Goal: Information Seeking & Learning: Understand process/instructions

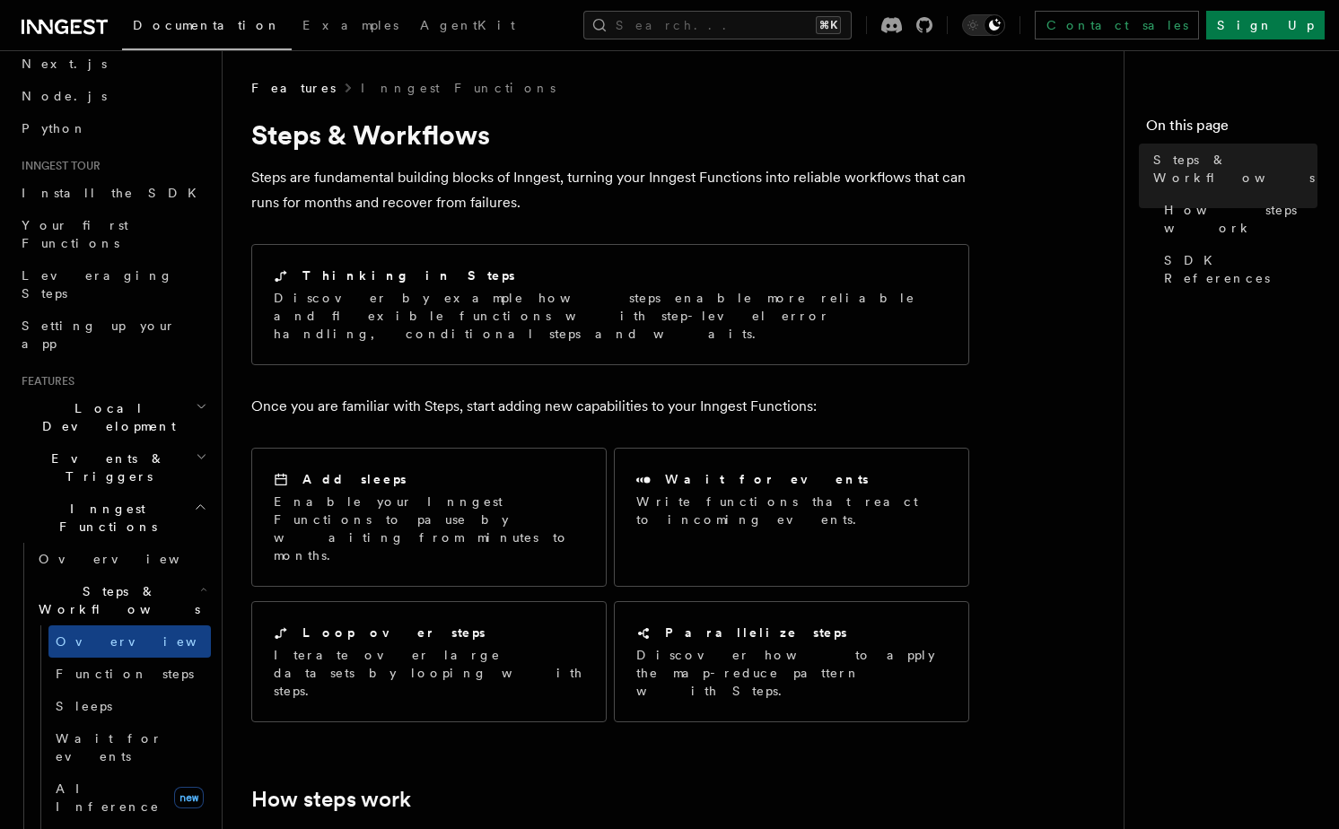
scroll to position [78, 0]
click at [109, 670] on span "Function steps" at bounding box center [125, 677] width 138 height 14
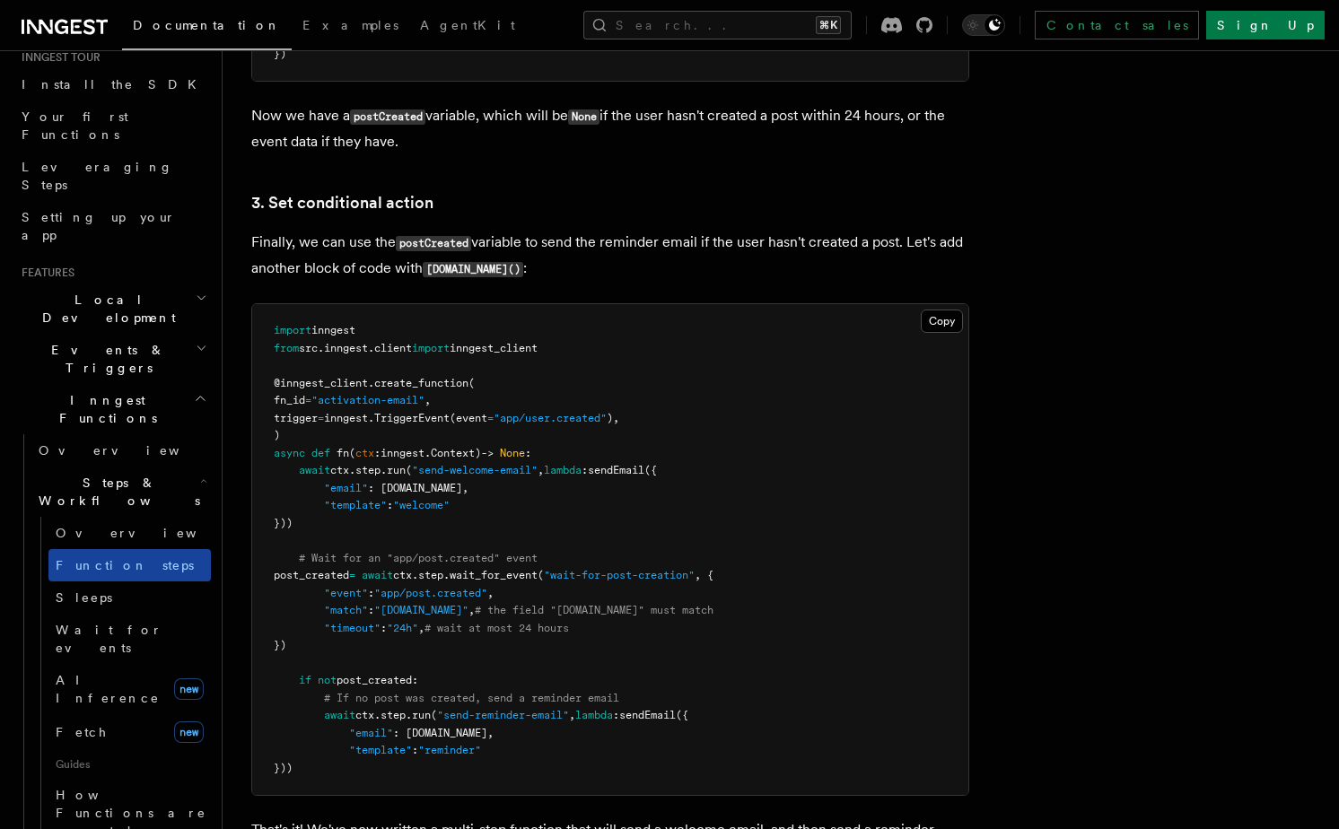
scroll to position [298, 0]
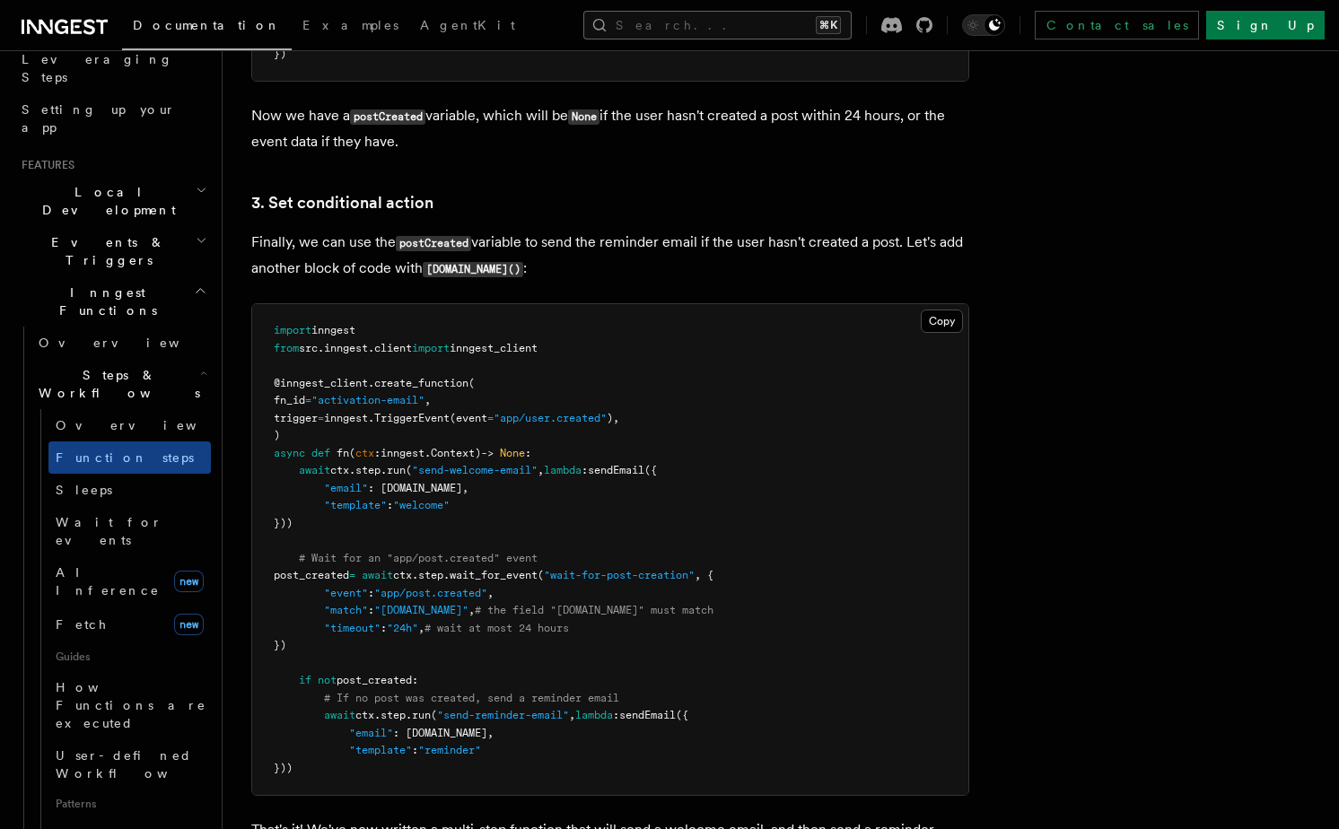
click at [851, 22] on button "Search... ⌘K" at bounding box center [717, 25] width 268 height 29
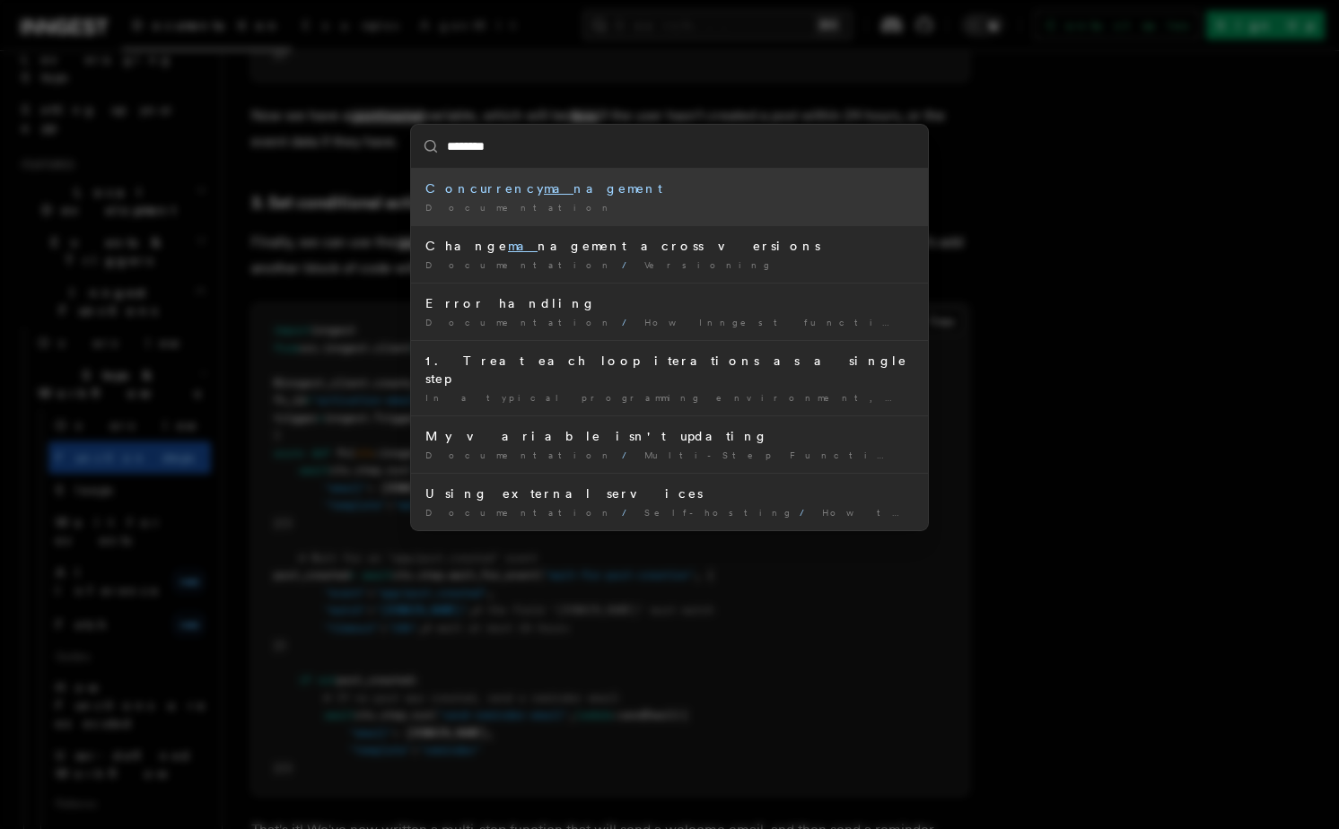
type input "*********"
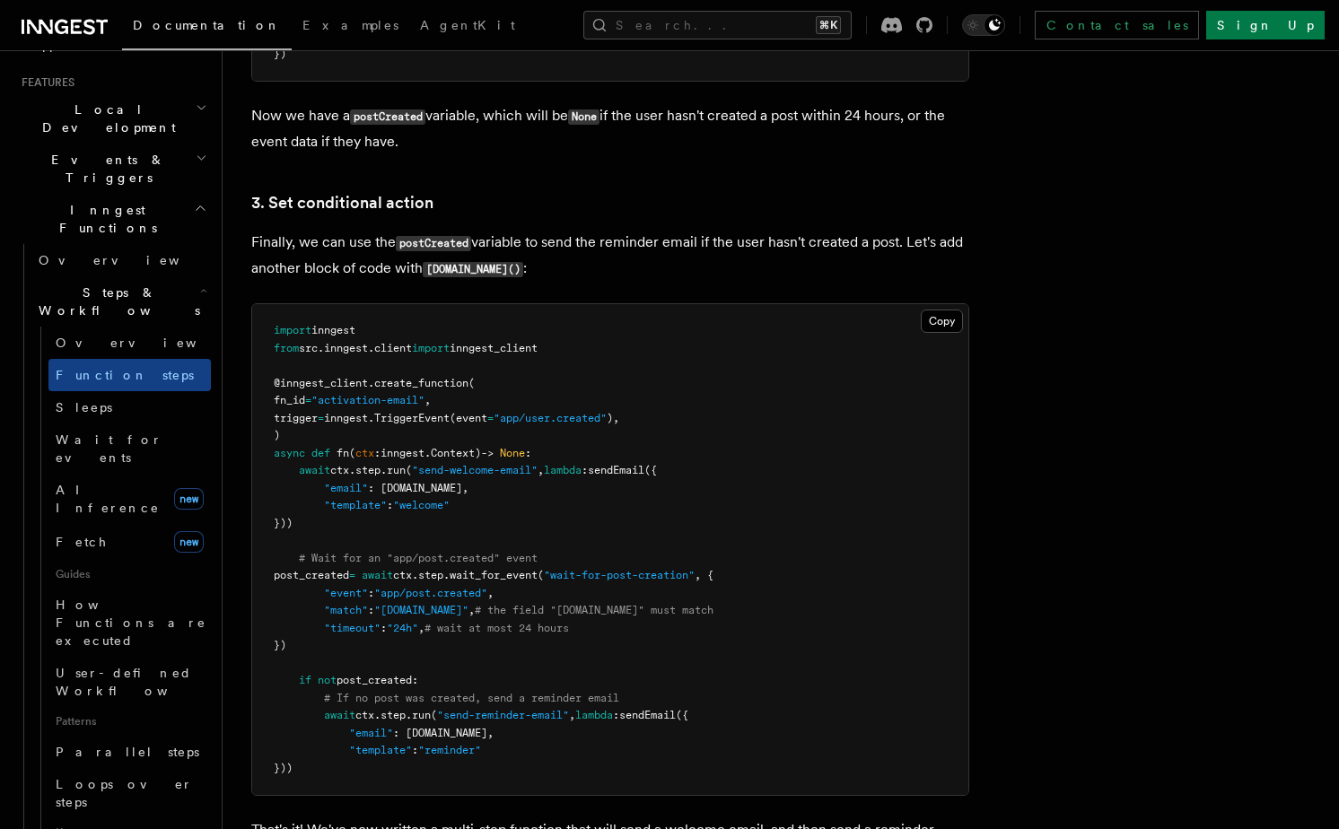
scroll to position [426, 0]
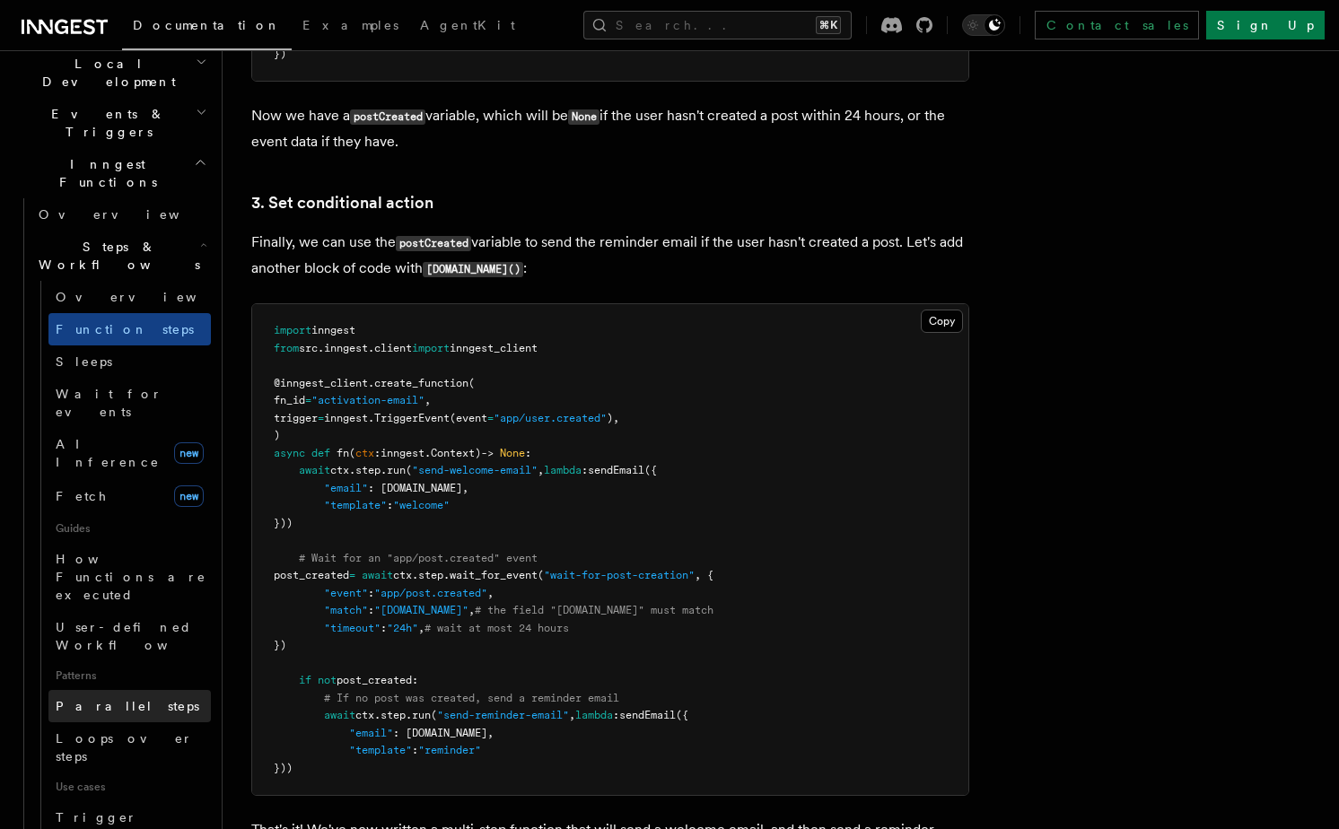
click at [113, 699] on span "Parallel steps" at bounding box center [128, 706] width 144 height 14
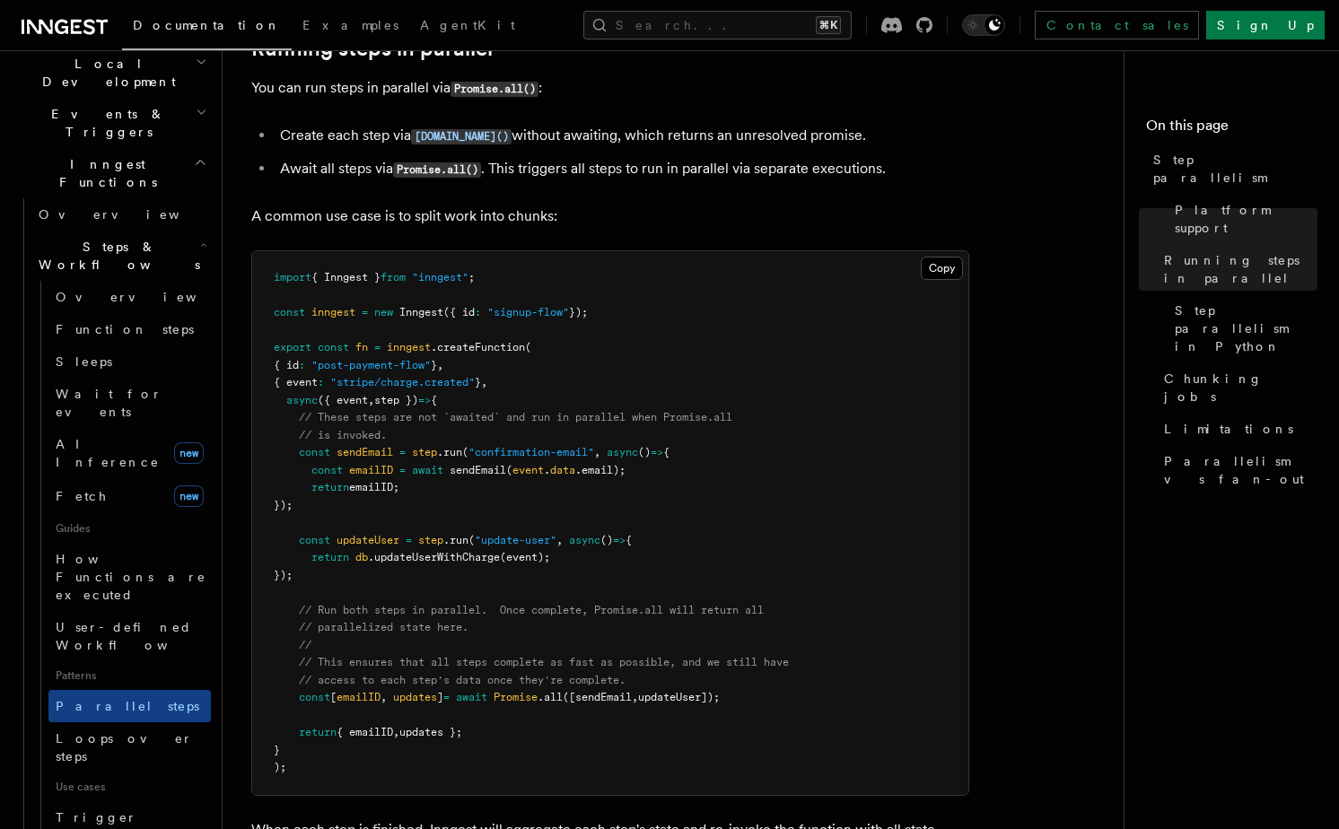
scroll to position [378, 0]
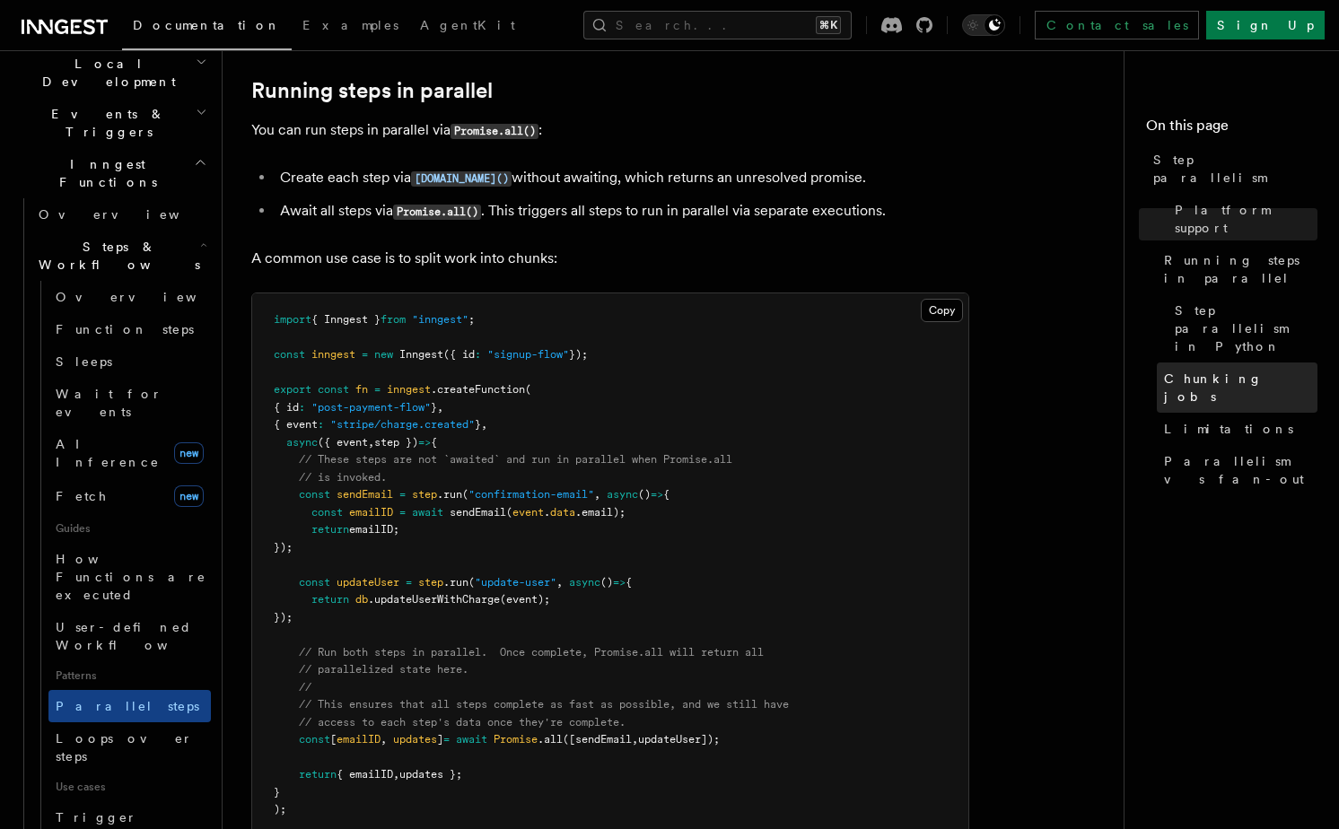
click at [1213, 370] on span "Chunking jobs" at bounding box center [1240, 388] width 153 height 36
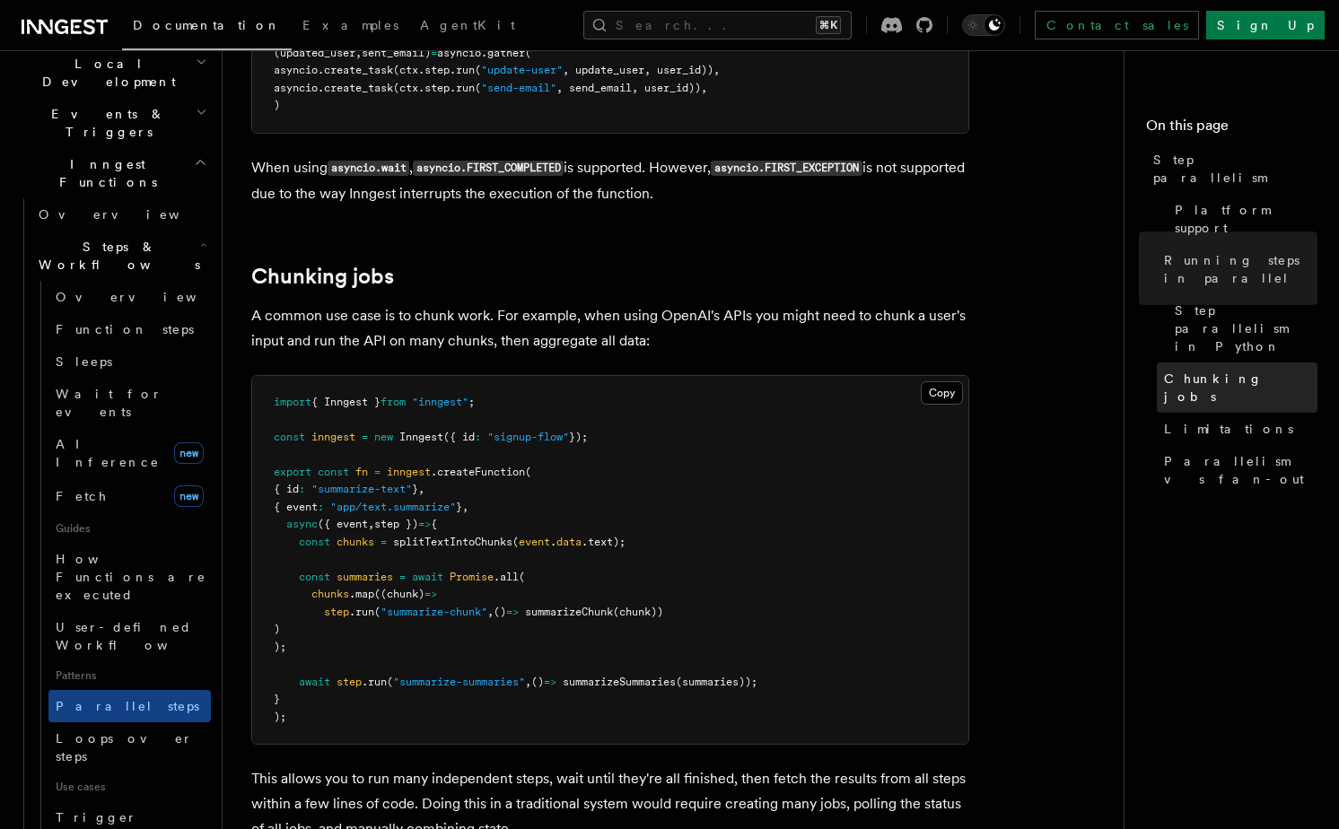
scroll to position [2488, 0]
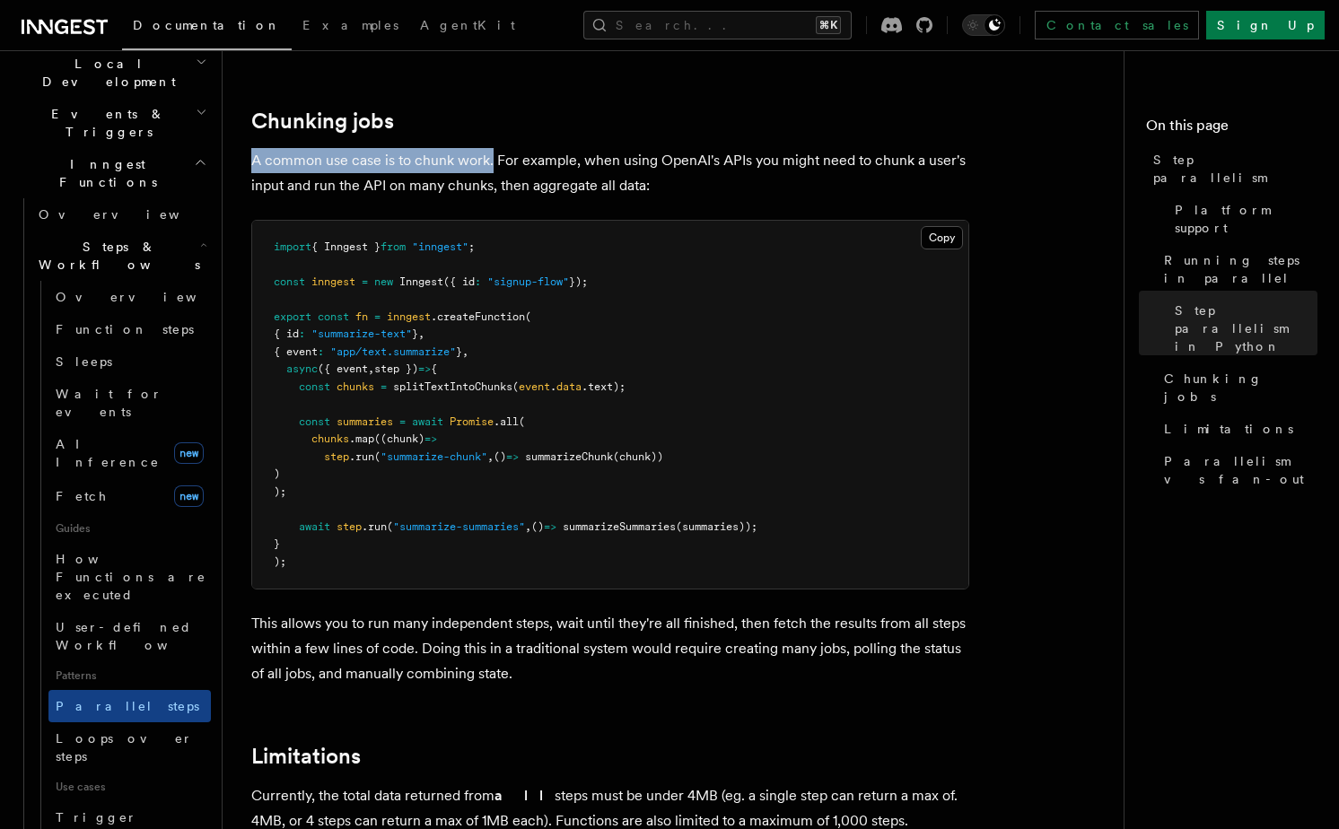
drag, startPoint x: 253, startPoint y: 137, endPoint x: 490, endPoint y: 144, distance: 236.9
click at [491, 148] on p "A common use case is to chunk work. For example, when using OpenAI's APIs you m…" at bounding box center [610, 173] width 718 height 50
click at [406, 336] on pre "import { Inngest } from "inngest" ; const inngest = new Inngest ({ id : "signup…" at bounding box center [610, 405] width 716 height 369
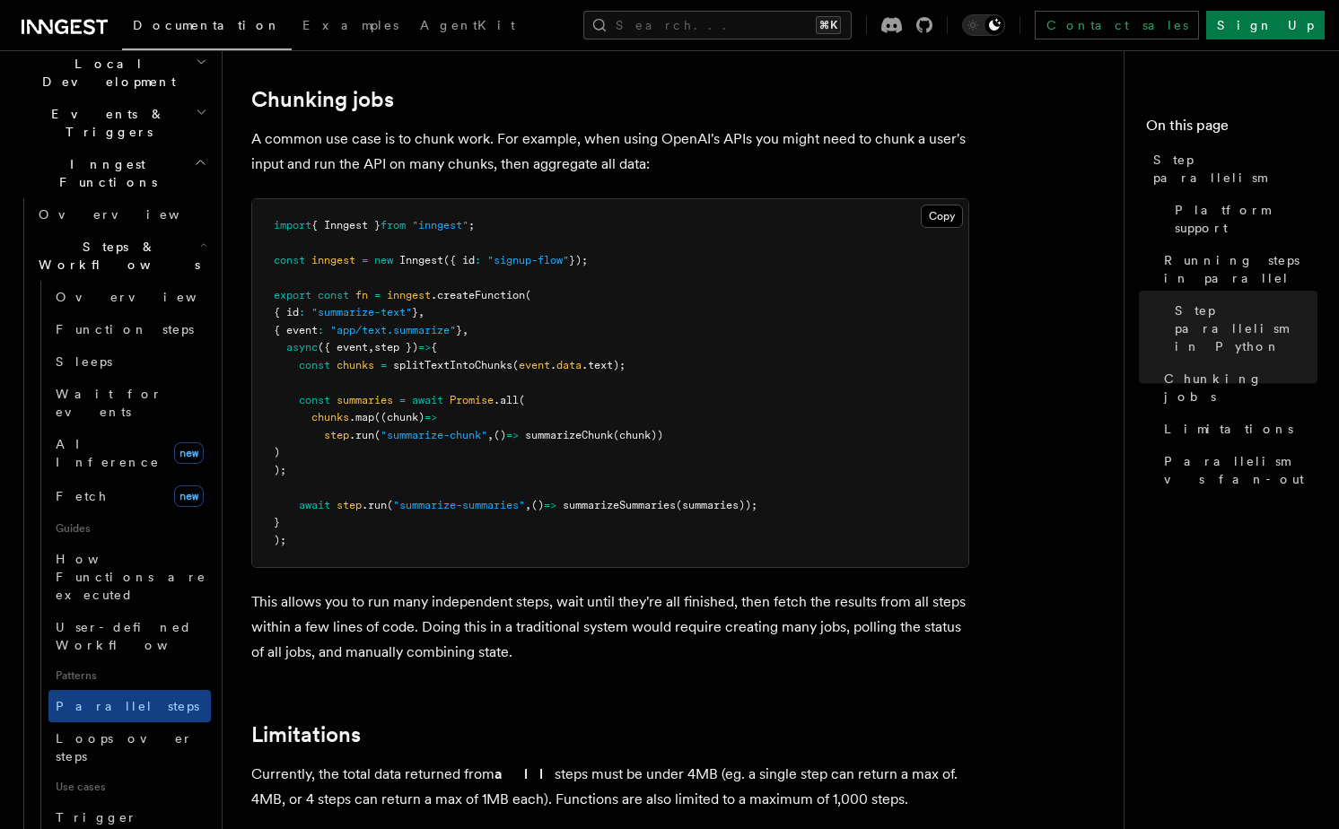
scroll to position [2501, 0]
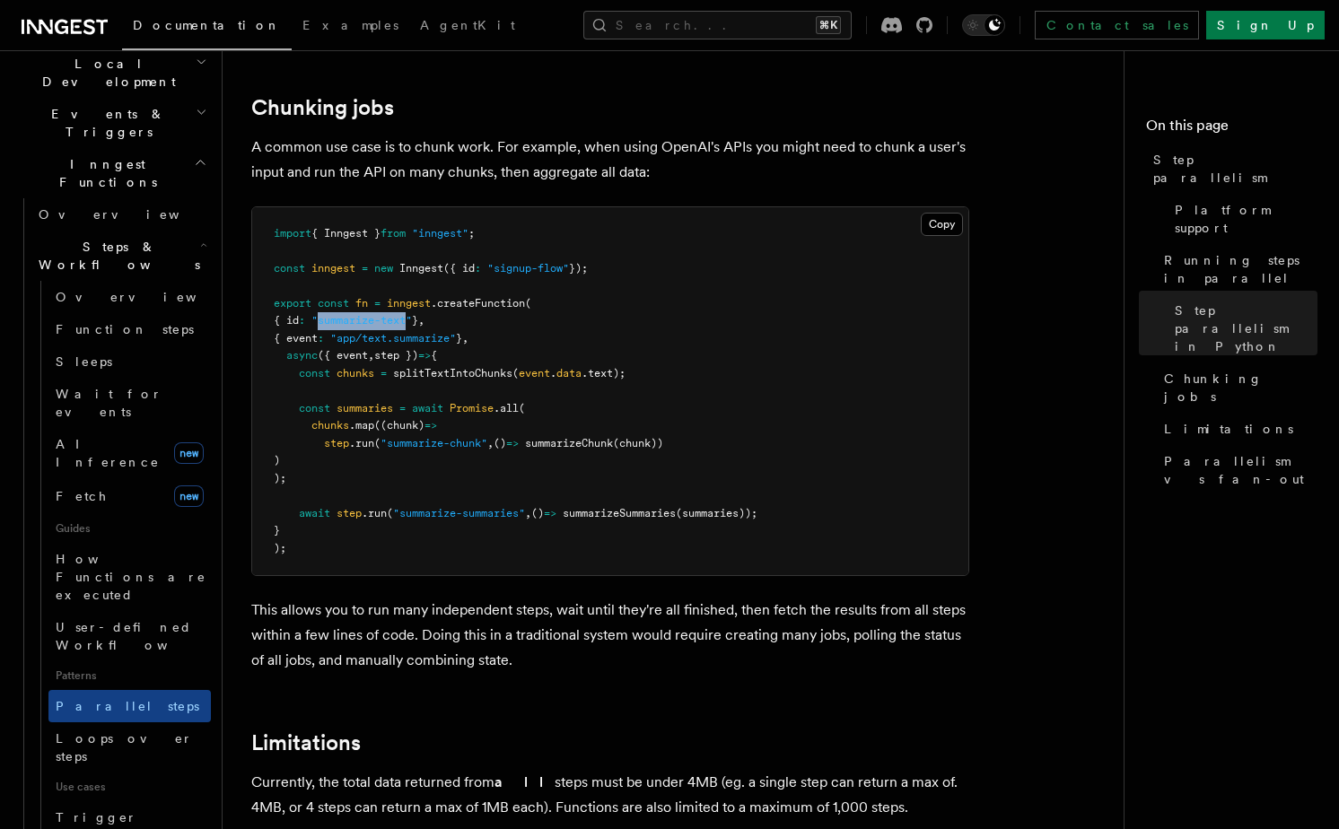
drag, startPoint x: 334, startPoint y: 301, endPoint x: 423, endPoint y: 300, distance: 88.8
click at [412, 314] on span ""summarize-text"" at bounding box center [361, 320] width 100 height 13
click at [435, 324] on pre "import { Inngest } from "inngest" ; const inngest = new Inngest ({ id : "signup…" at bounding box center [610, 391] width 716 height 369
click at [379, 419] on span "((chunk)" at bounding box center [399, 425] width 50 height 13
click at [368, 419] on span ".map" at bounding box center [361, 425] width 25 height 13
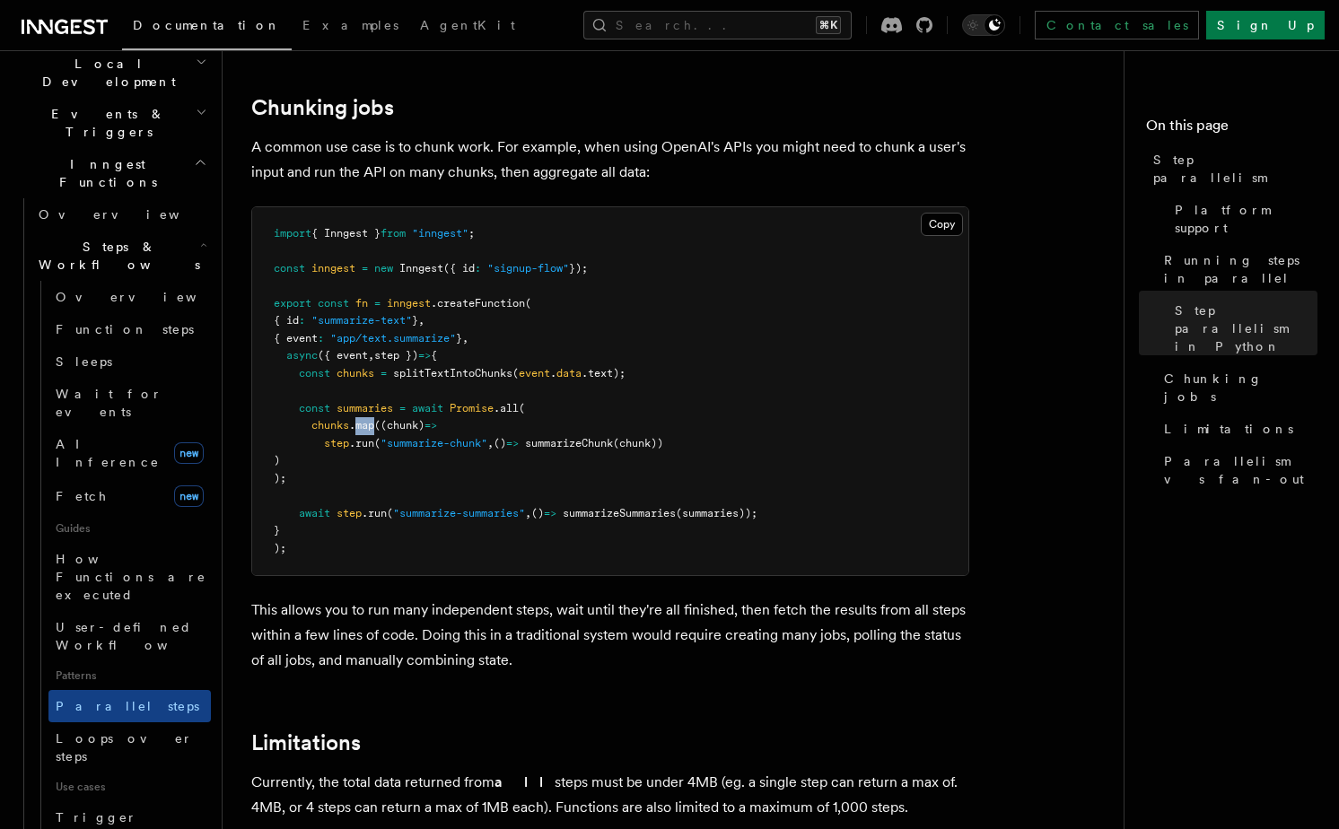
click at [368, 419] on span ".map" at bounding box center [361, 425] width 25 height 13
click at [376, 458] on pre "import { Inngest } from "inngest" ; const inngest = new Inngest ({ id : "signup…" at bounding box center [610, 391] width 716 height 369
drag, startPoint x: 313, startPoint y: 403, endPoint x: 376, endPoint y: 405, distance: 62.8
click at [376, 419] on span "chunks .map ((chunk) =>" at bounding box center [355, 425] width 163 height 13
click at [419, 442] on pre "import { Inngest } from "inngest" ; const inngest = new Inngest ({ id : "signup…" at bounding box center [610, 391] width 716 height 369
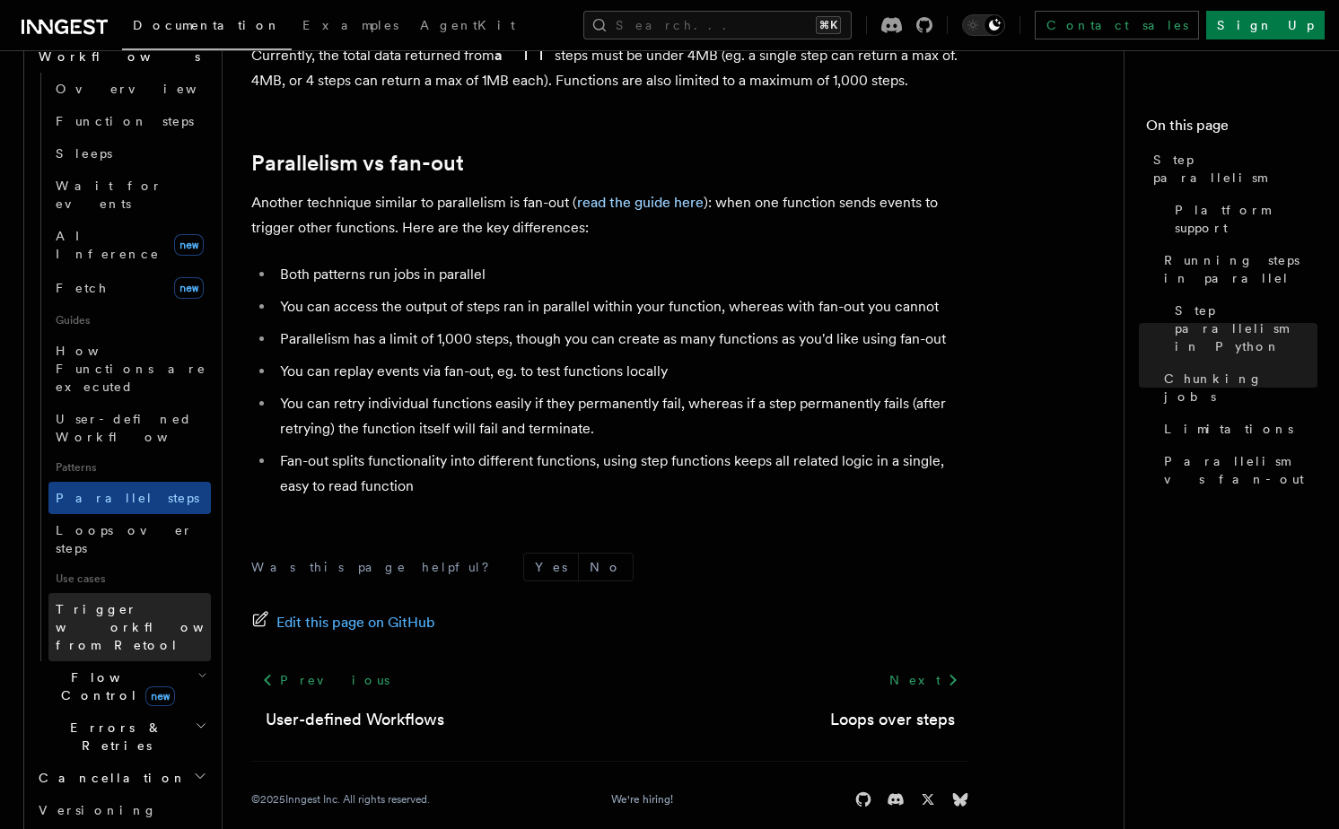
scroll to position [686, 0]
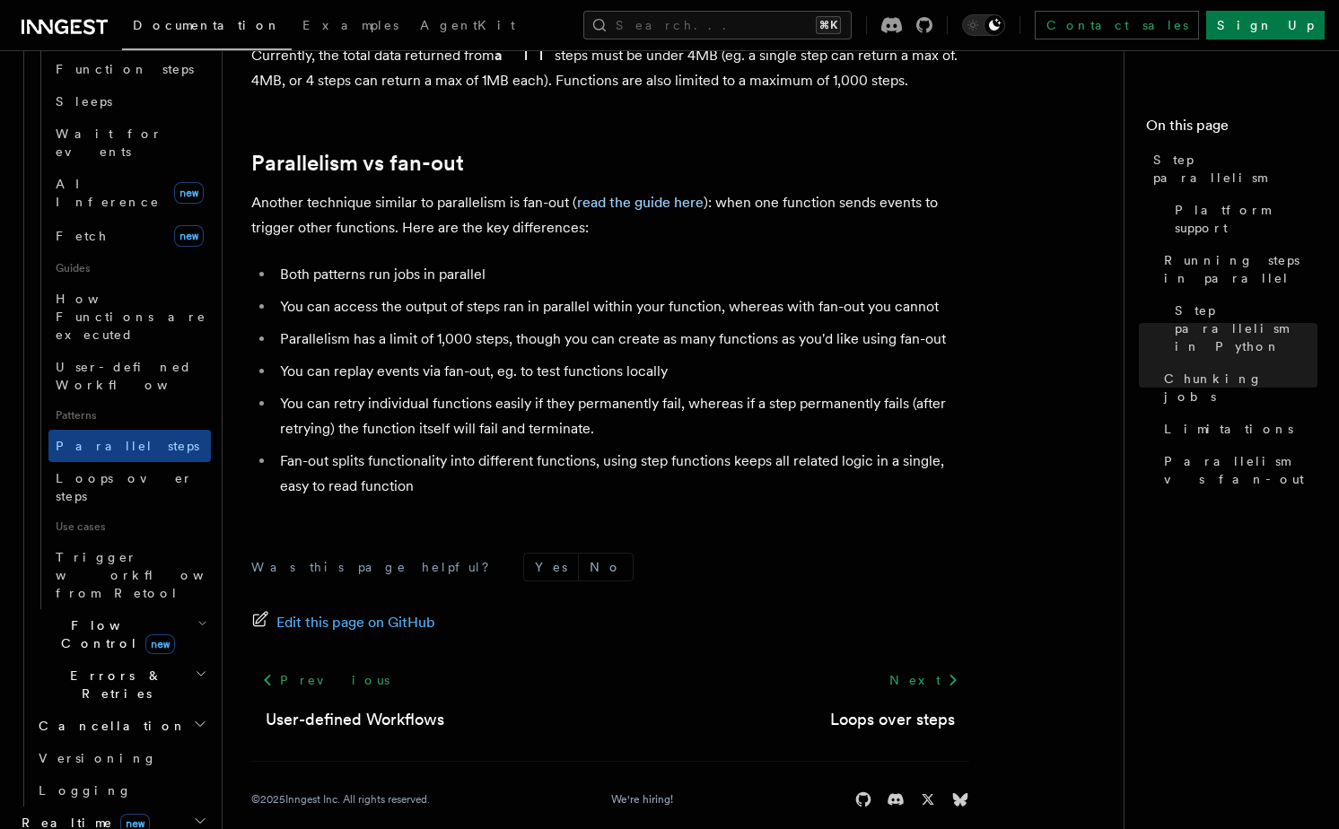
click at [115, 667] on span "Errors & Retries" at bounding box center [112, 685] width 163 height 36
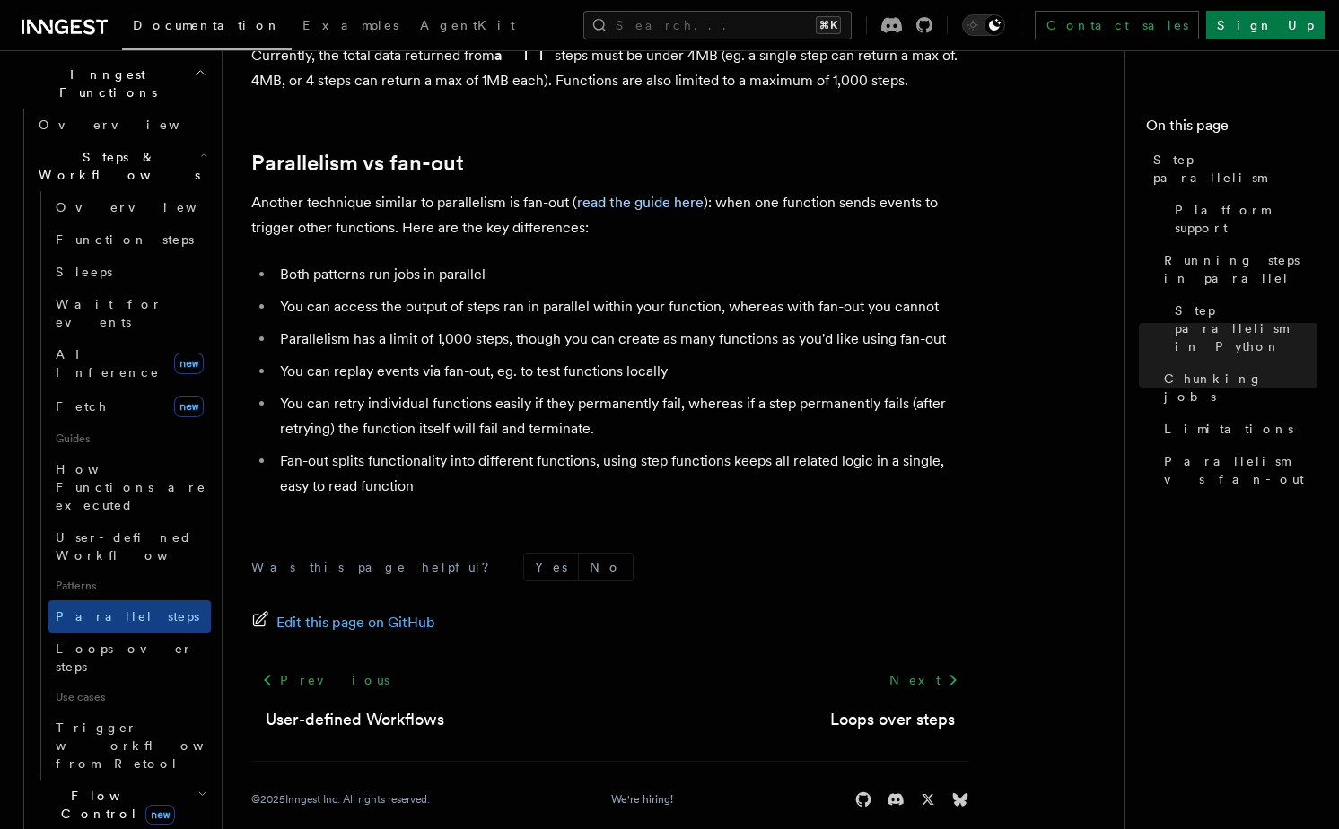
scroll to position [386, 0]
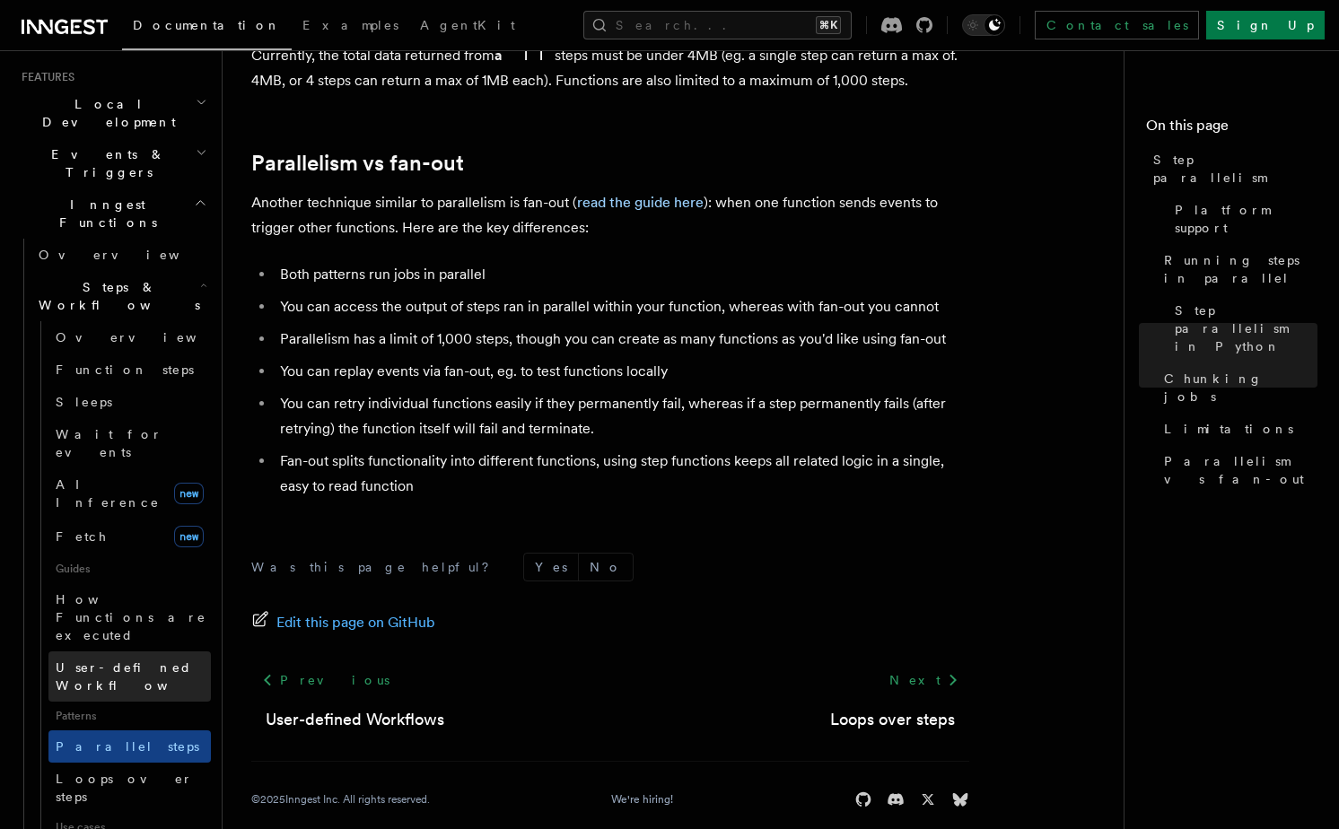
click at [129, 660] on span "User-defined Workflows" at bounding box center [136, 676] width 161 height 32
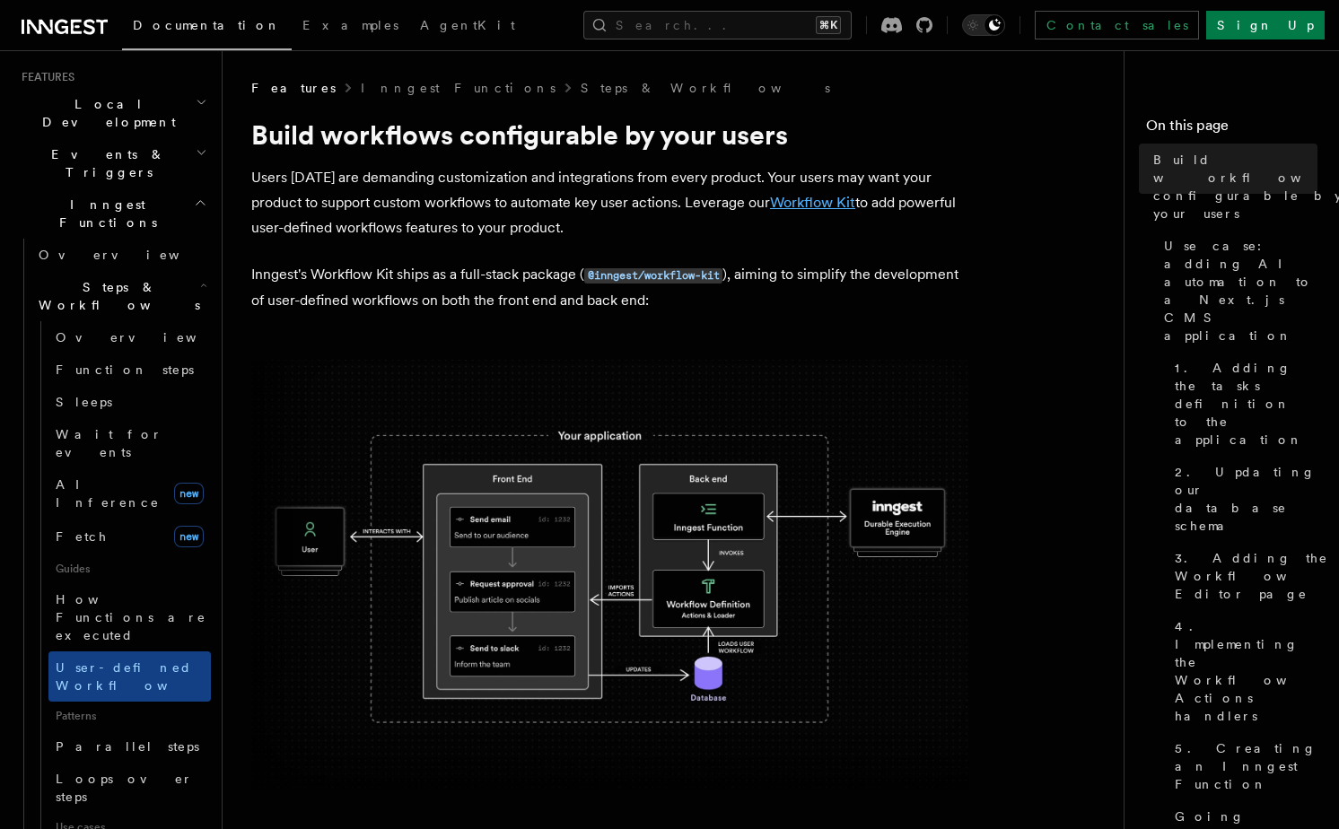
click at [821, 205] on link "Workflow Kit" at bounding box center [812, 202] width 85 height 17
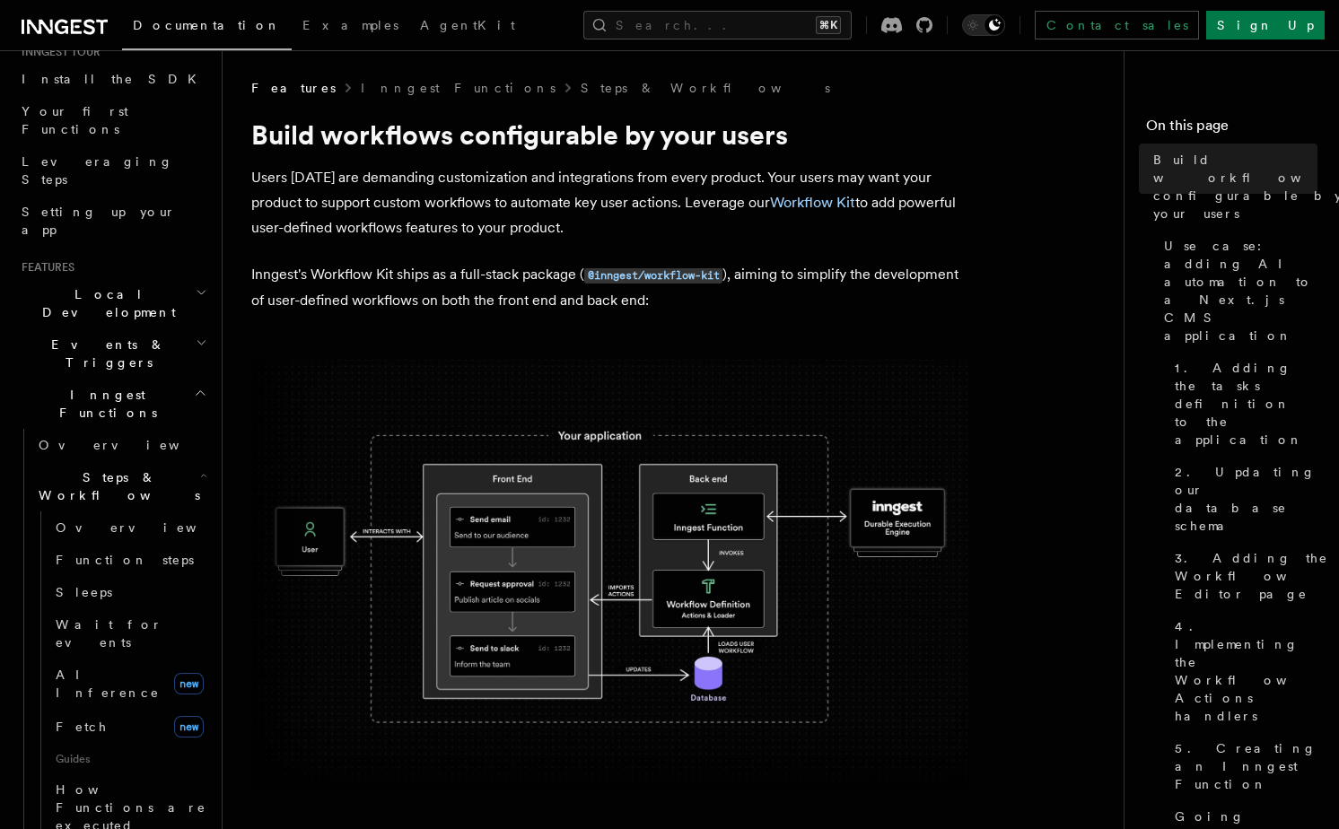
scroll to position [195, 0]
